Goal: Obtain resource: Download file/media

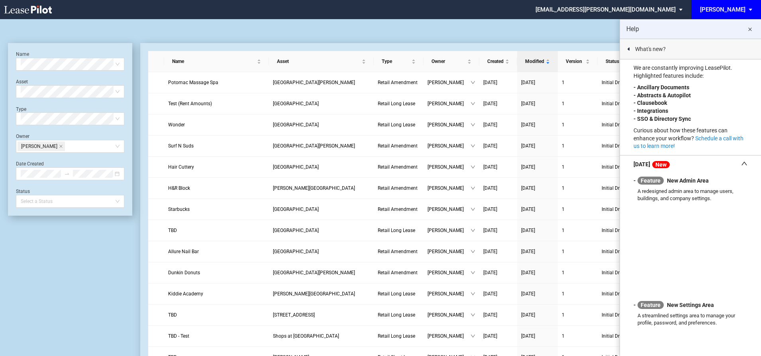
click at [748, 31] on md-icon "close" at bounding box center [750, 30] width 10 height 10
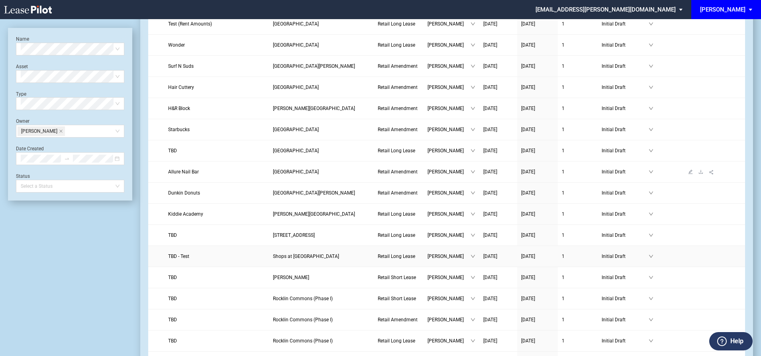
scroll to position [159, 0]
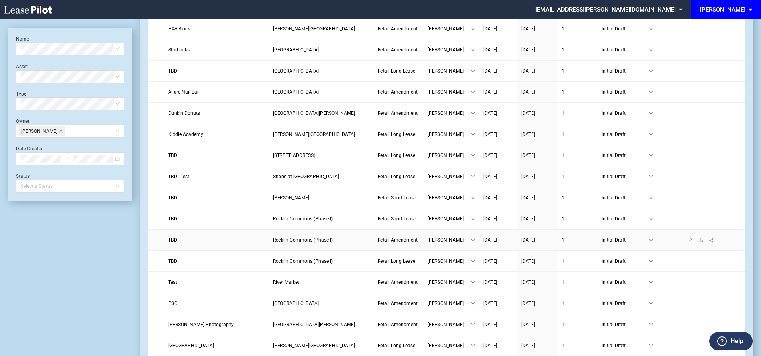
click at [173, 239] on span "TBD" at bounding box center [172, 240] width 9 height 6
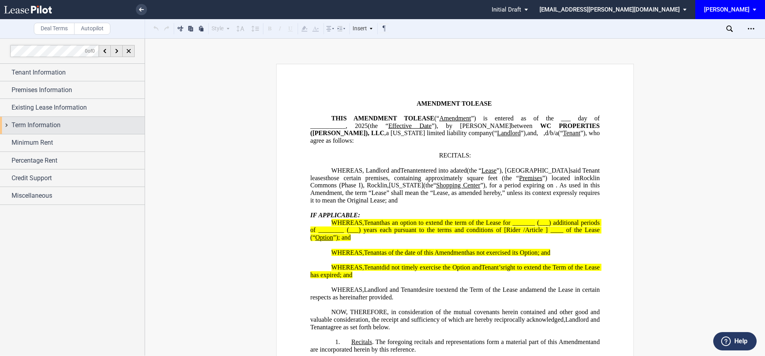
click at [16, 129] on span "Term Information" at bounding box center [36, 125] width 49 height 10
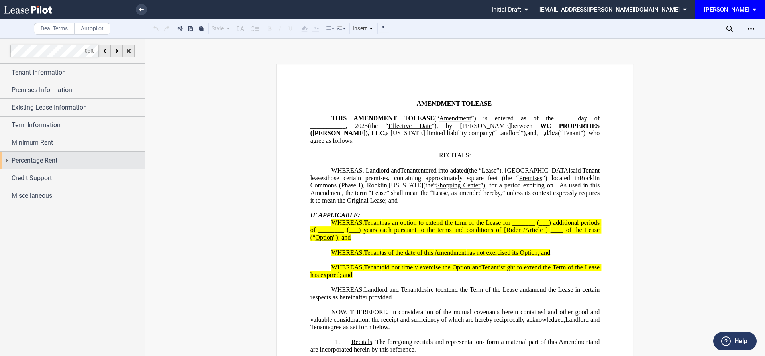
click at [33, 158] on span "Percentage Rent" at bounding box center [35, 161] width 46 height 10
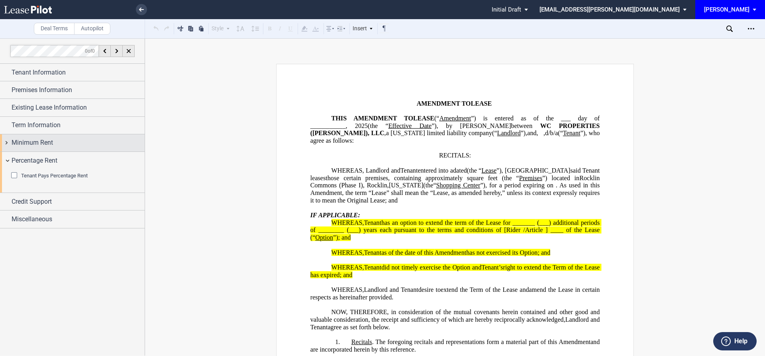
click at [31, 142] on span "Minimum Rent" at bounding box center [32, 143] width 41 height 10
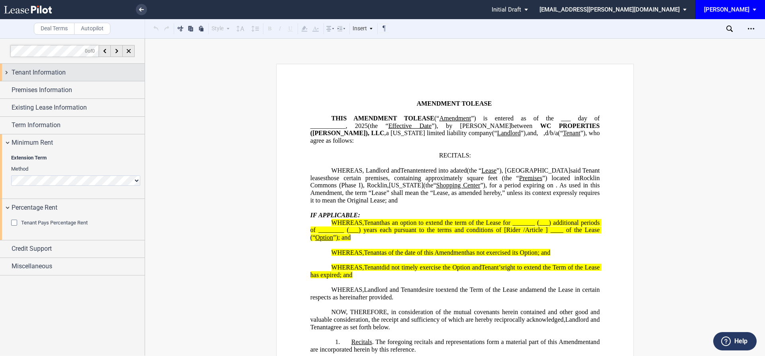
click at [45, 76] on span "Tenant Information" at bounding box center [39, 73] width 54 height 10
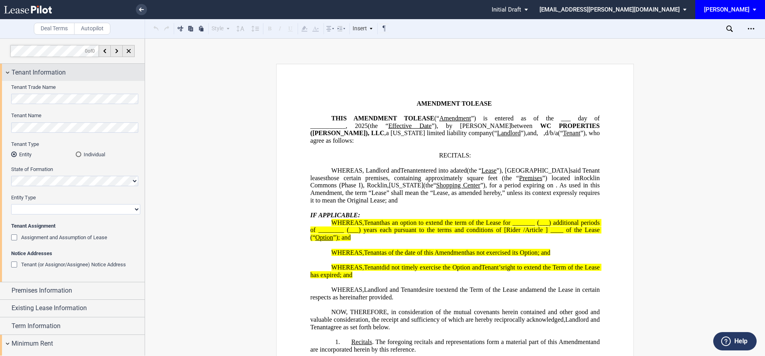
click at [46, 74] on span "Tenant Information" at bounding box center [39, 73] width 54 height 10
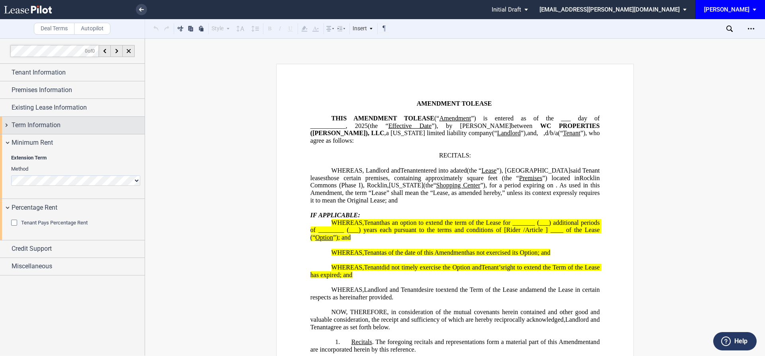
click at [45, 128] on span "Term Information" at bounding box center [36, 125] width 49 height 10
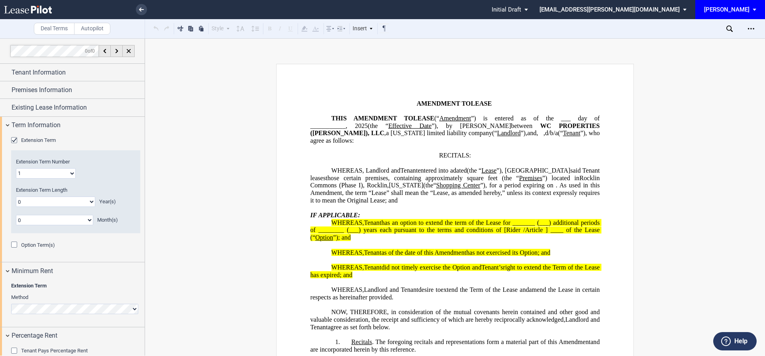
click at [13, 141] on div "Extension Term" at bounding box center [15, 141] width 8 height 8
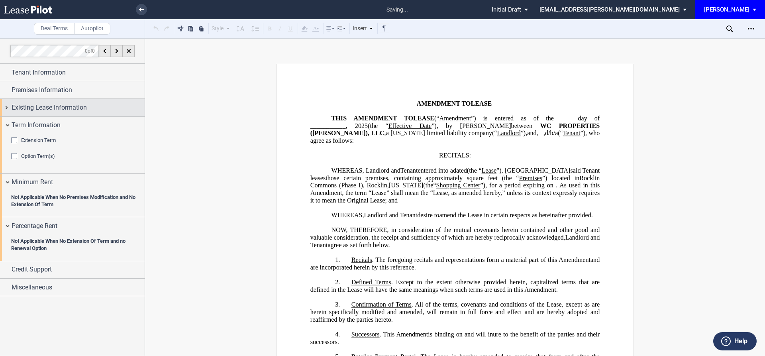
click at [18, 106] on span "Existing Lease Information" at bounding box center [49, 108] width 75 height 10
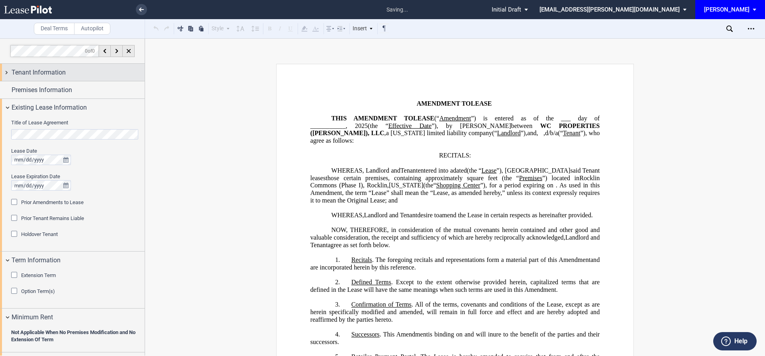
click at [26, 75] on span "Tenant Information" at bounding box center [39, 73] width 54 height 10
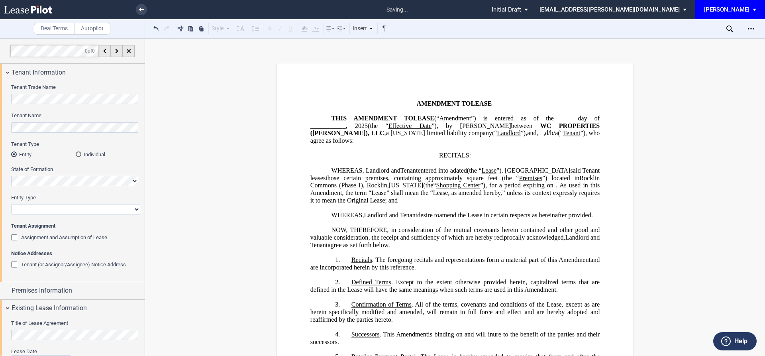
click at [14, 239] on div "Assignment and Assumption of Lease" at bounding box center [15, 238] width 8 height 8
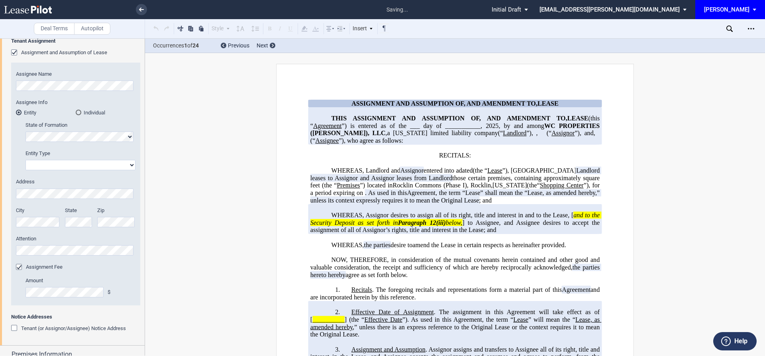
scroll to position [279, 0]
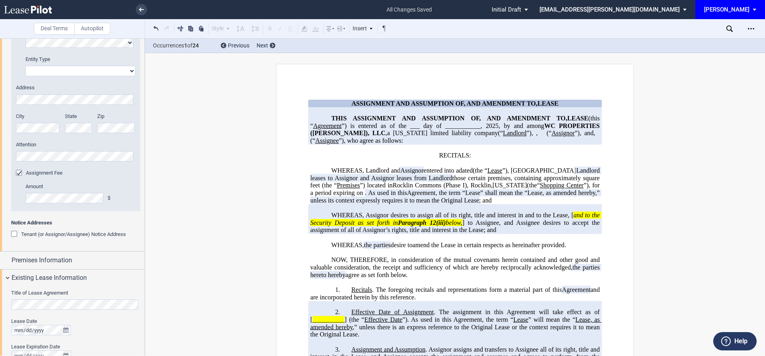
click at [18, 172] on div "Assignment Fee" at bounding box center [20, 174] width 8 height 8
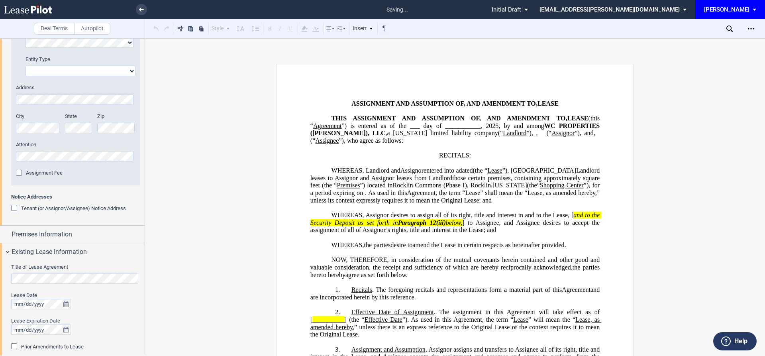
click at [14, 207] on div "Tenant (or Assignor/Assignee) Notice Address" at bounding box center [15, 209] width 8 height 8
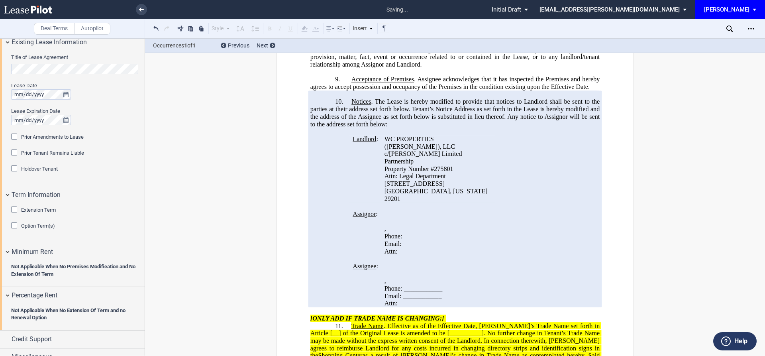
scroll to position [654, 0]
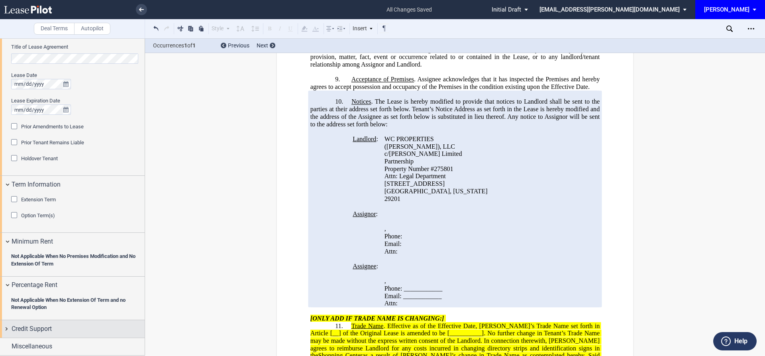
click at [39, 335] on div "Credit Support" at bounding box center [72, 328] width 145 height 17
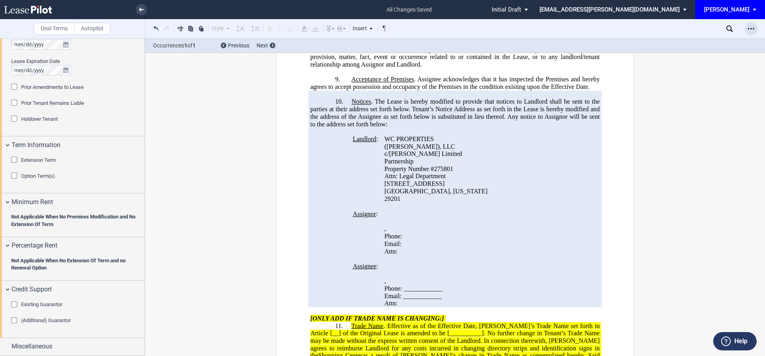
click at [752, 29] on icon "Open Lease options menu" at bounding box center [750, 28] width 6 height 6
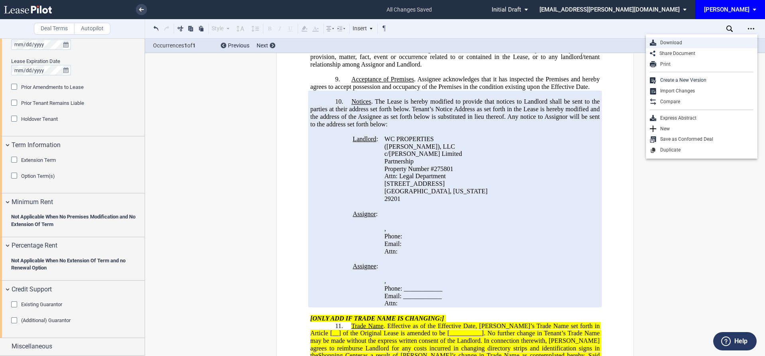
click at [704, 46] on div "Download" at bounding box center [704, 42] width 97 height 7
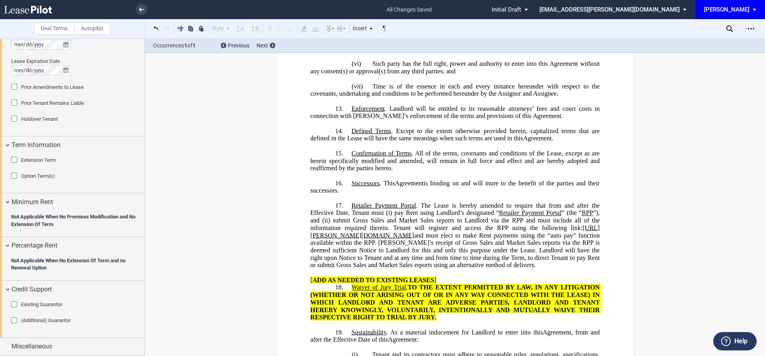
scroll to position [1510, 0]
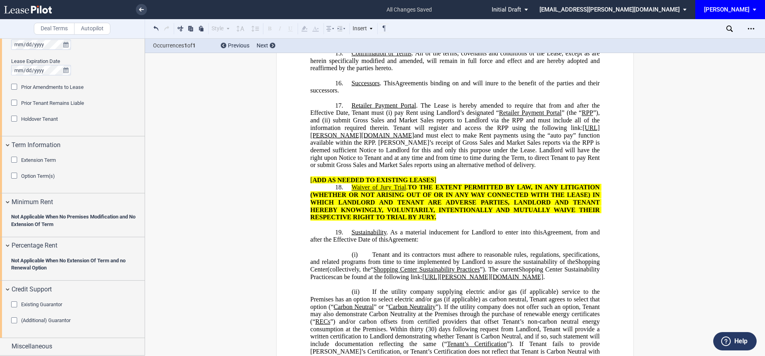
click at [16, 320] on div "(Additional) Guarantor" at bounding box center [15, 321] width 8 height 8
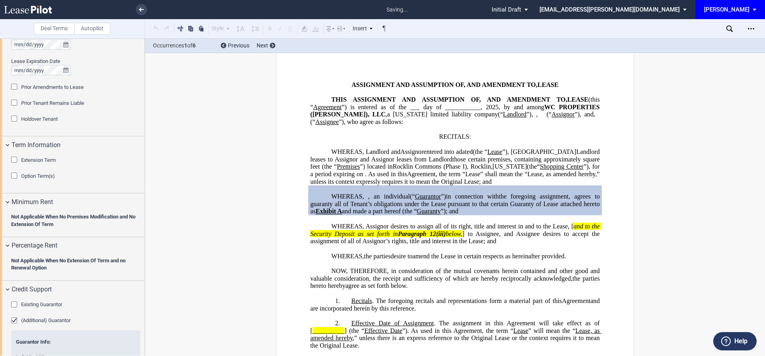
scroll to position [0, 0]
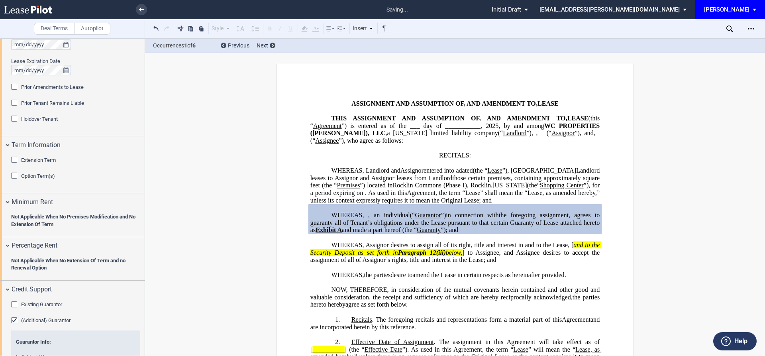
click at [410, 214] on span ", an individual" at bounding box center [389, 214] width 42 height 7
drag, startPoint x: 488, startPoint y: 230, endPoint x: 309, endPoint y: 215, distance: 179.4
click at [310, 215] on p "WHEREAS, , an individual and , a married couple , , , , and ( jointly and sever…" at bounding box center [454, 222] width 289 height 22
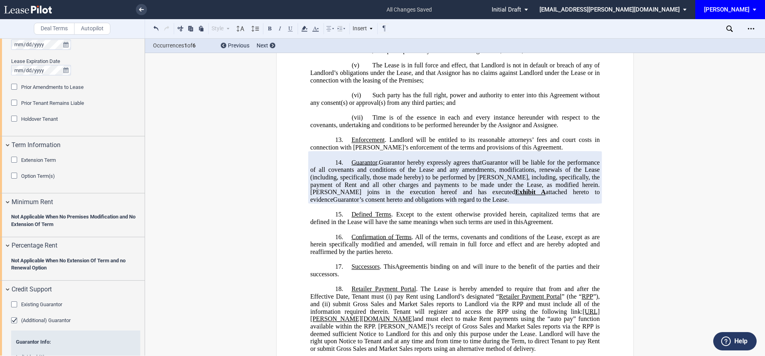
scroll to position [1434, 0]
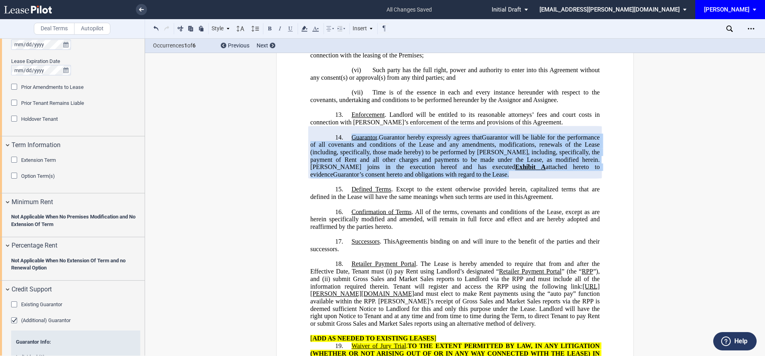
drag, startPoint x: 348, startPoint y: 99, endPoint x: 400, endPoint y: 137, distance: 64.9
click at [400, 137] on p "14. Additional Guarantor . Additional Guarantor hereby expressly agrees that Ad…" at bounding box center [454, 155] width 289 height 45
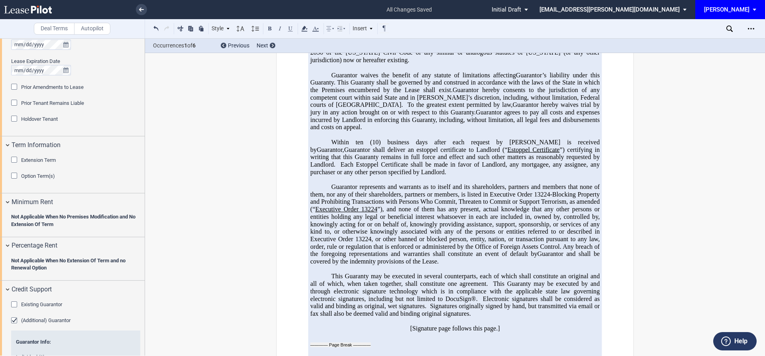
scroll to position [3496, 0]
